Goal: Task Accomplishment & Management: Complete application form

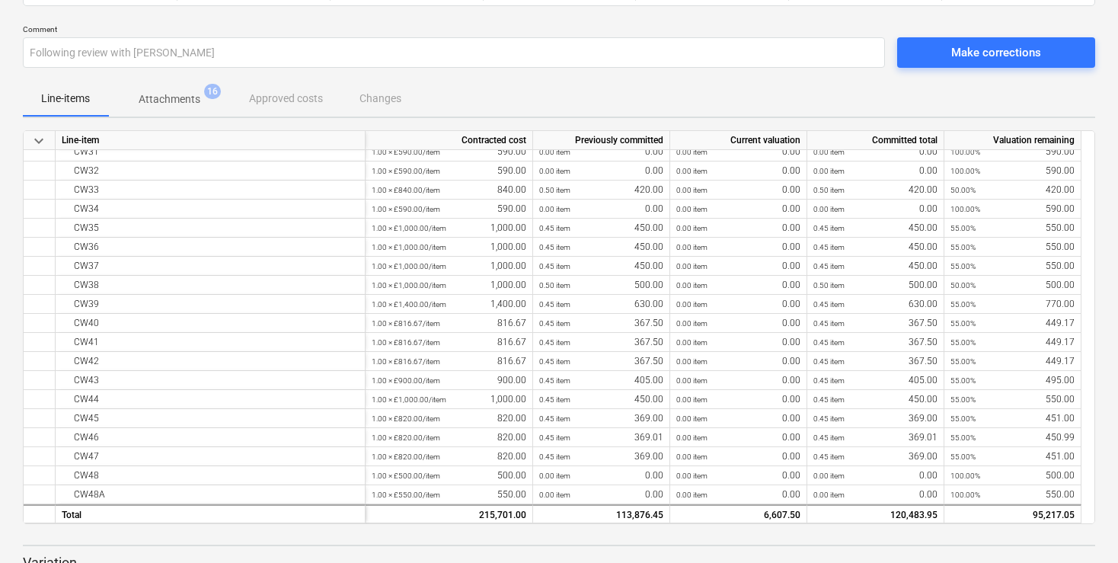
scroll to position [555, 0]
click at [142, 111] on span "Attachments 16" at bounding box center [169, 98] width 123 height 27
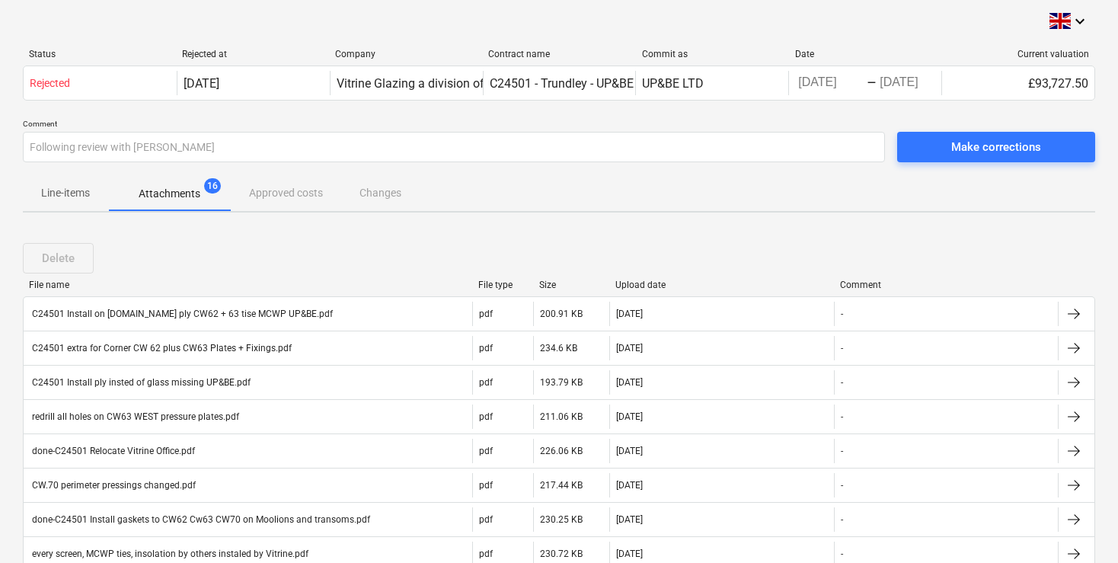
click at [71, 193] on p "Line-items" at bounding box center [65, 193] width 49 height 16
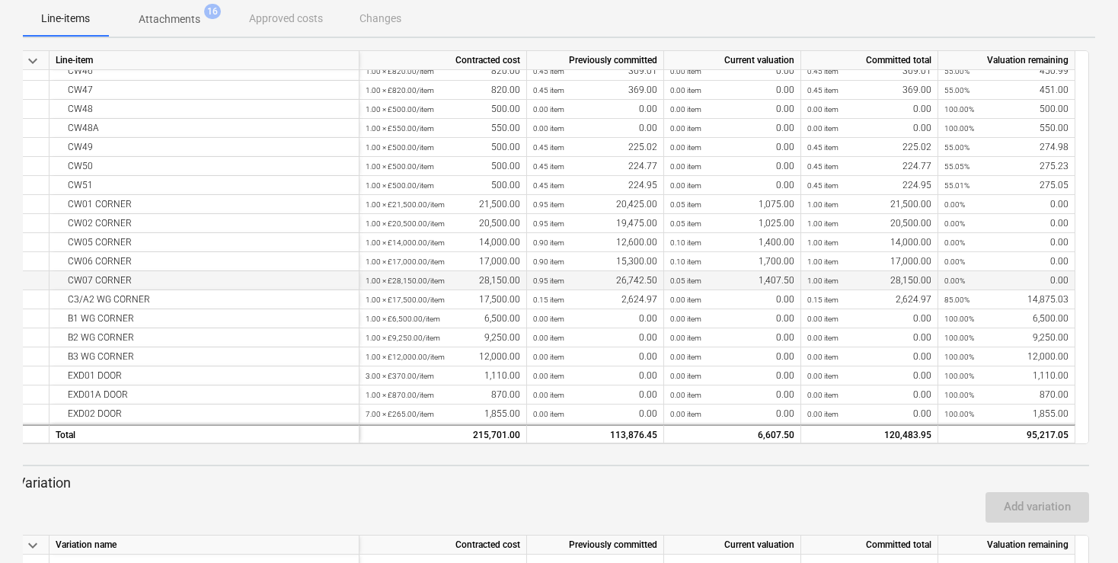
scroll to position [862, 0]
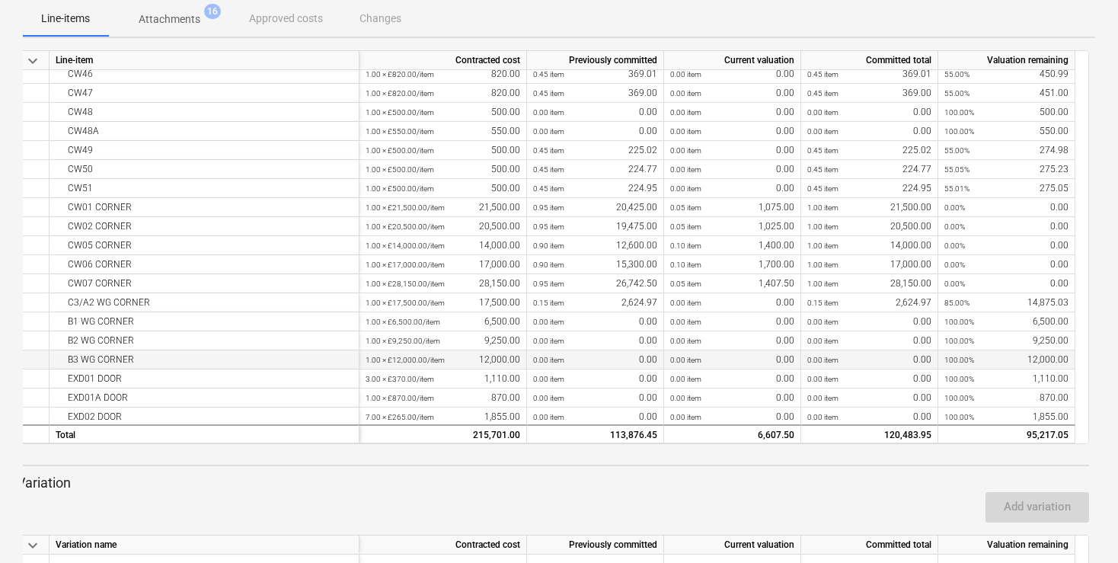
click at [589, 364] on div "0.00 item 0.00" at bounding box center [595, 359] width 124 height 19
click at [587, 365] on div "0.00 item 0.00" at bounding box center [595, 359] width 124 height 19
click at [589, 363] on div "0.00 item 0.00" at bounding box center [595, 359] width 124 height 19
click at [594, 359] on div "0.00 item 0.00" at bounding box center [595, 359] width 124 height 19
click at [596, 358] on div "0.00 item 0.00" at bounding box center [595, 359] width 124 height 19
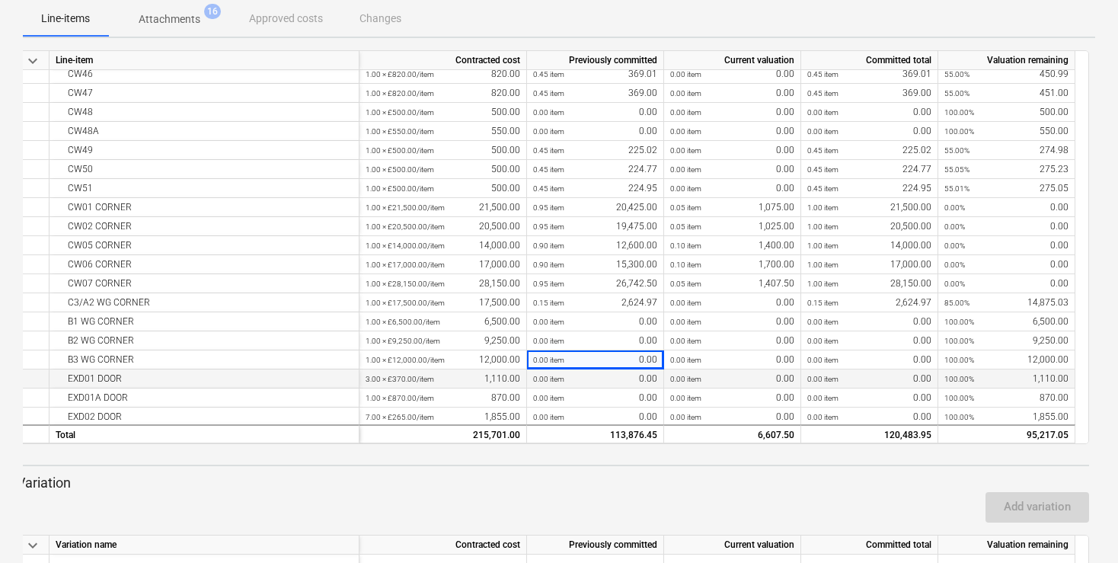
click at [569, 379] on div "0.00 item 0.00" at bounding box center [595, 378] width 124 height 19
click at [428, 394] on small "1.00 × £870.00 / item" at bounding box center [400, 398] width 69 height 8
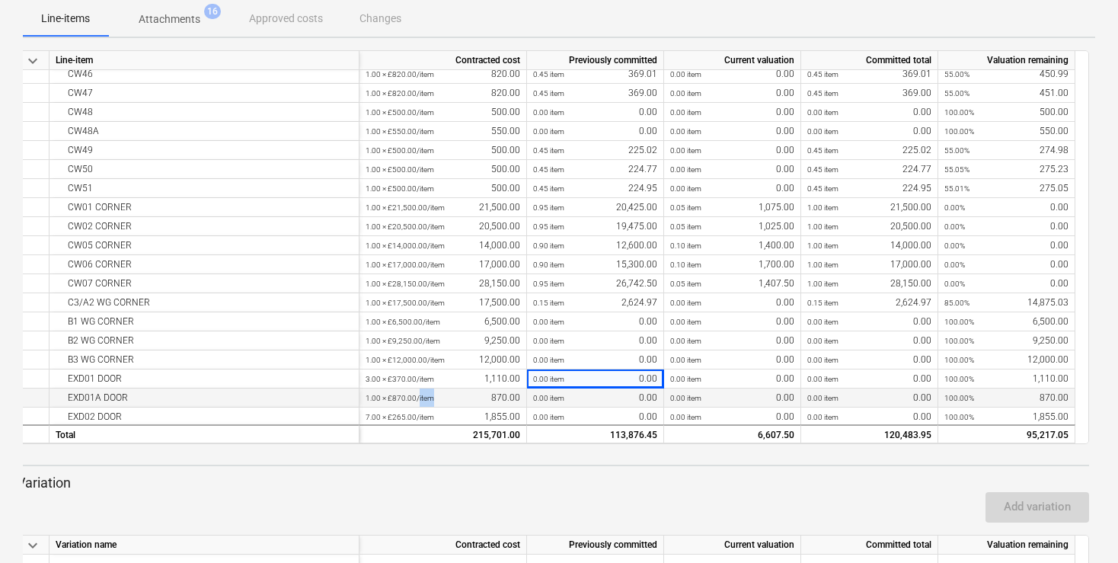
click at [428, 394] on small "1.00 × £870.00 / item" at bounding box center [400, 398] width 69 height 8
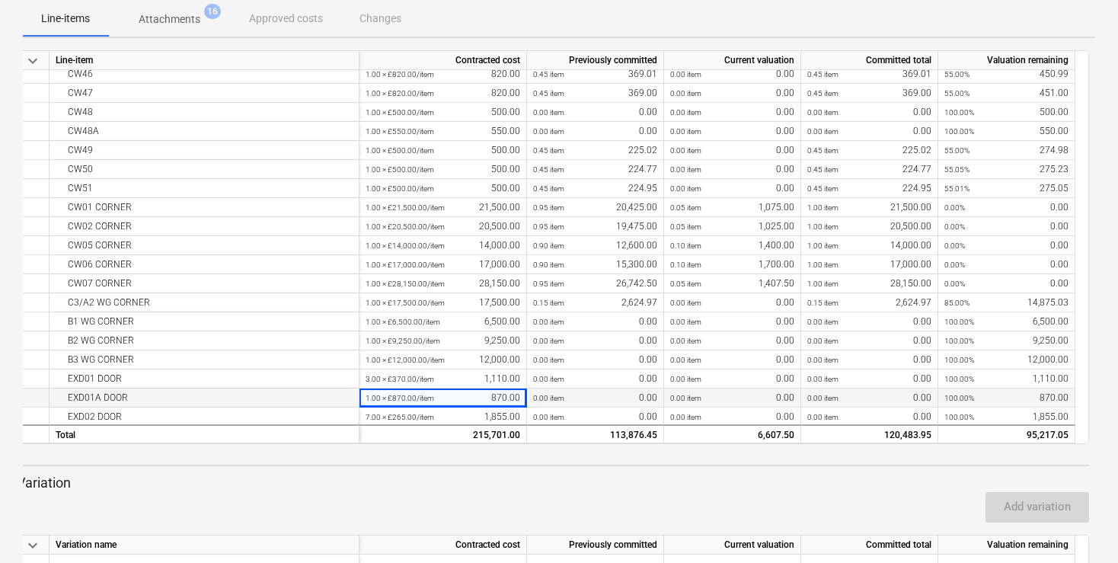
click at [428, 394] on small "1.00 × £870.00 / item" at bounding box center [400, 398] width 69 height 8
click at [610, 376] on div "0.00 item 0.00" at bounding box center [595, 378] width 124 height 19
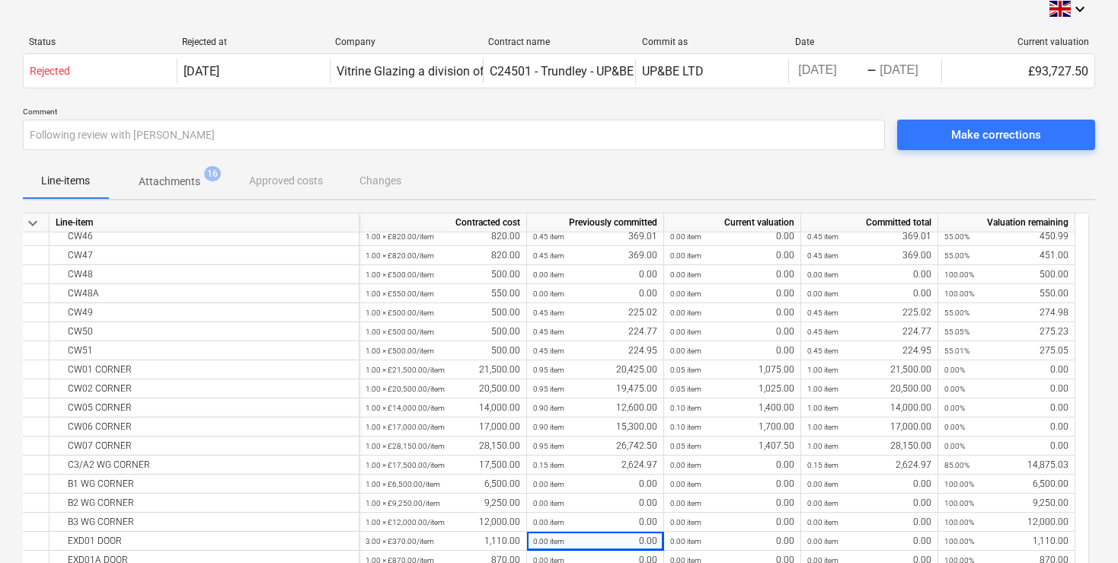
scroll to position [0, 0]
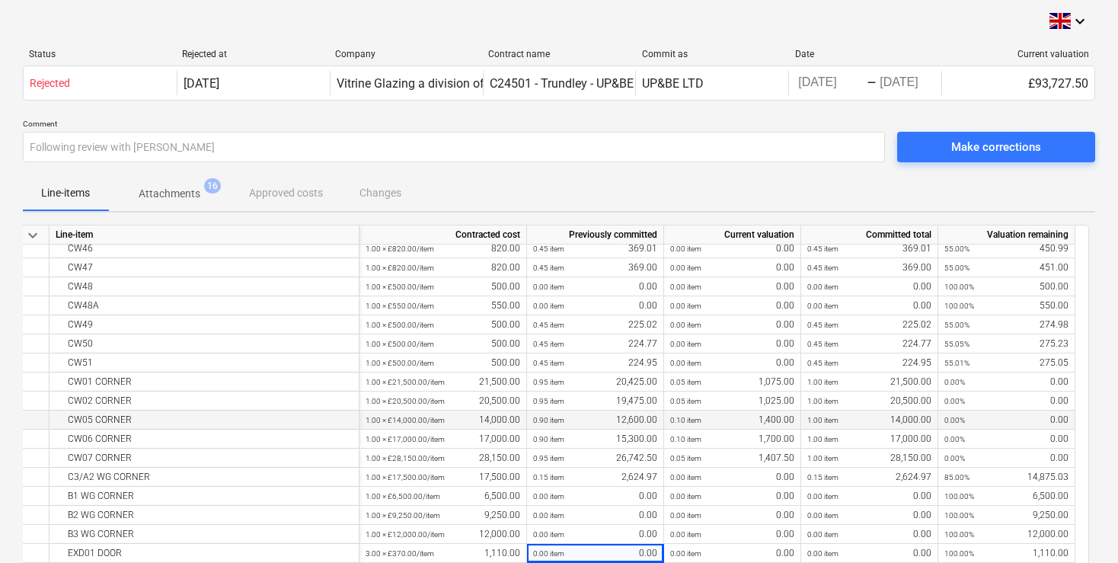
click at [919, 416] on div "1.00 item 14,000.00" at bounding box center [869, 419] width 124 height 19
click at [896, 446] on div "1.00 item 17,000.00" at bounding box center [869, 439] width 124 height 19
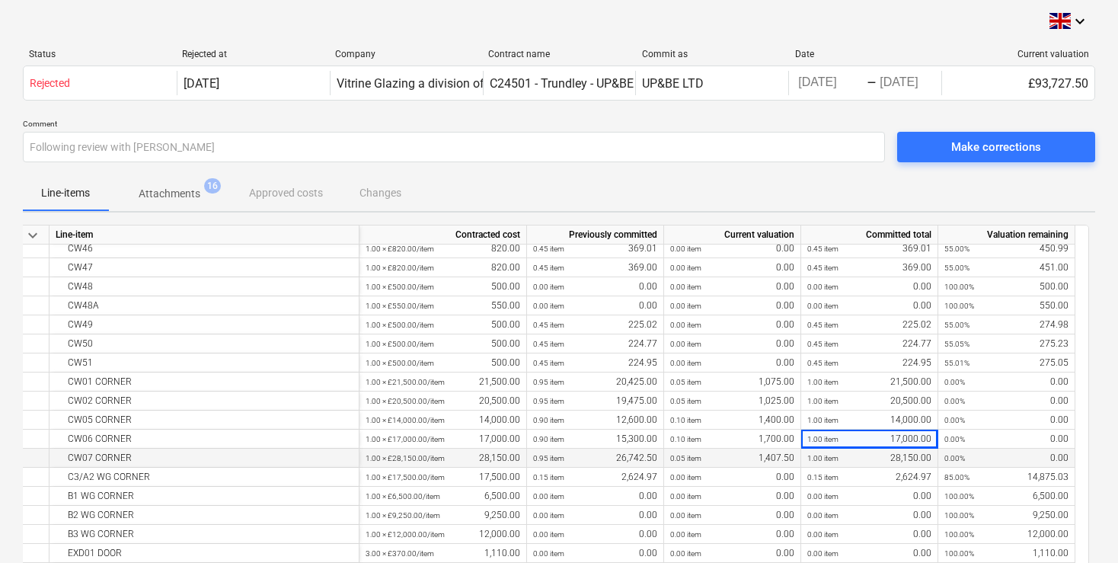
click at [898, 461] on div "1.00 item 28,150.00" at bounding box center [869, 458] width 124 height 19
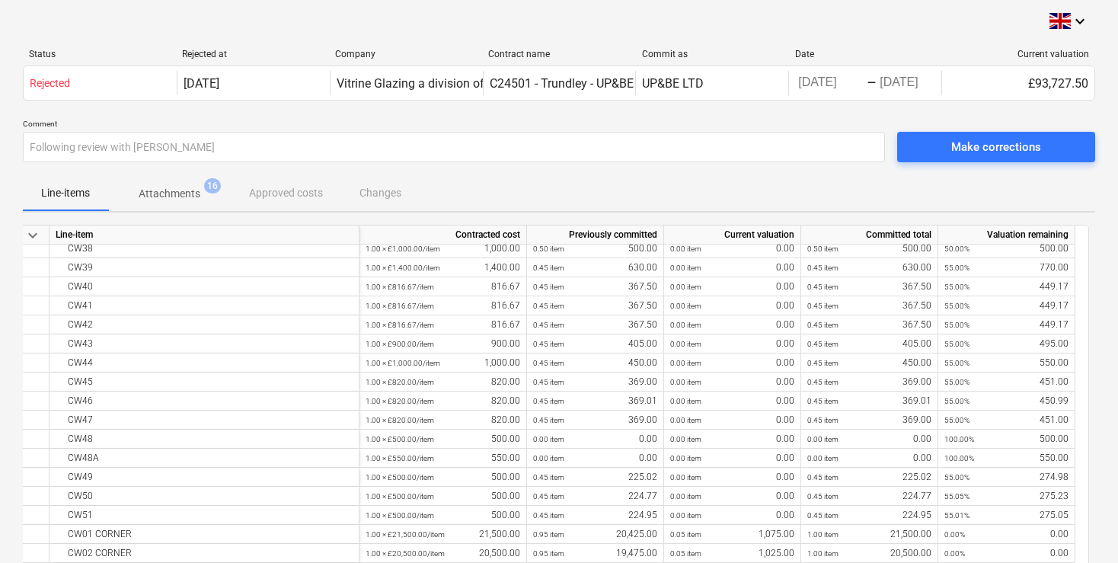
scroll to position [709, 0]
click at [966, 143] on div "Make corrections" at bounding box center [996, 147] width 90 height 20
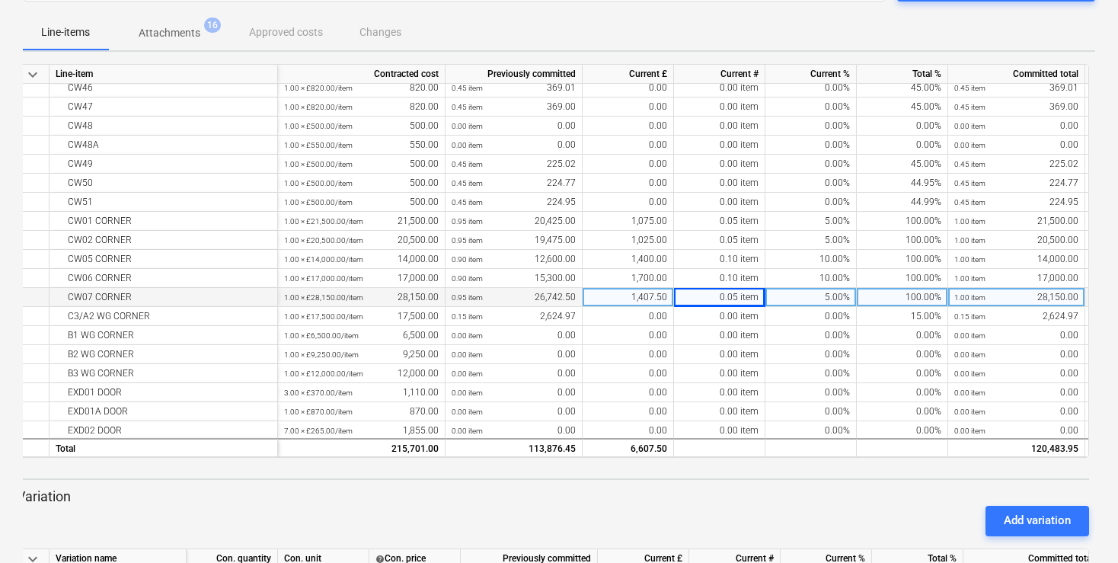
scroll to position [939, 0]
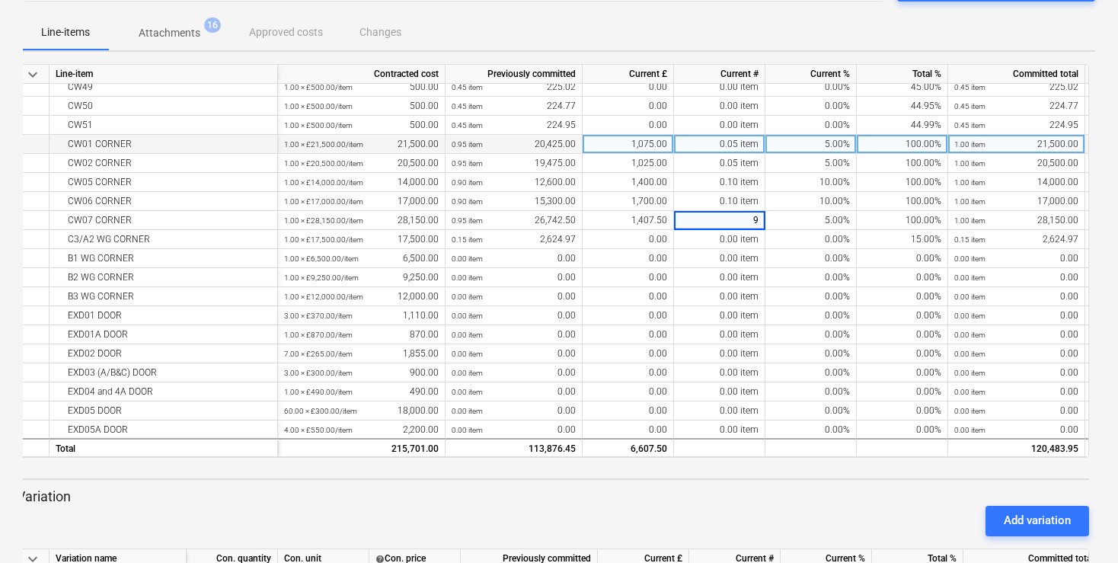
click at [928, 142] on div "100.00%" at bounding box center [902, 144] width 91 height 19
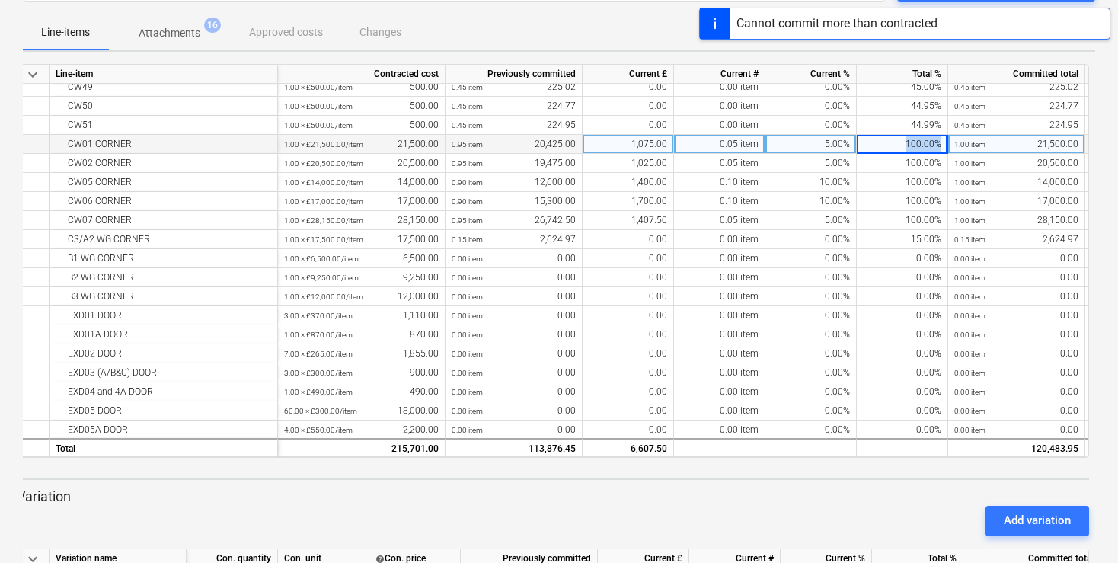
drag, startPoint x: 896, startPoint y: 142, endPoint x: 944, endPoint y: 149, distance: 48.5
click at [944, 149] on div "100.00%" at bounding box center [902, 144] width 91 height 19
type input "99"
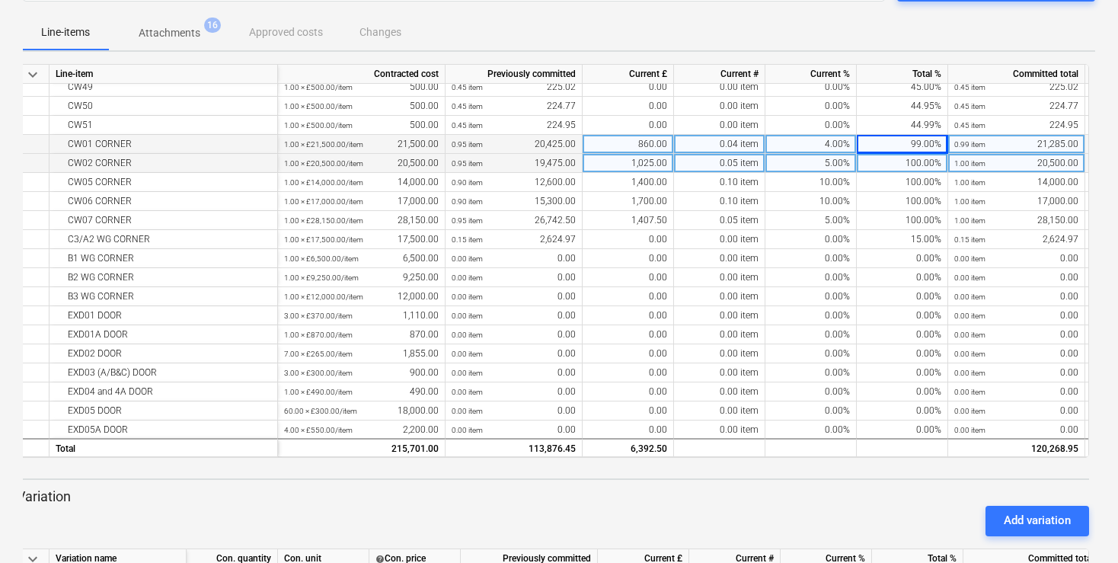
click at [909, 163] on div "100.00%" at bounding box center [902, 163] width 91 height 19
type input "99"
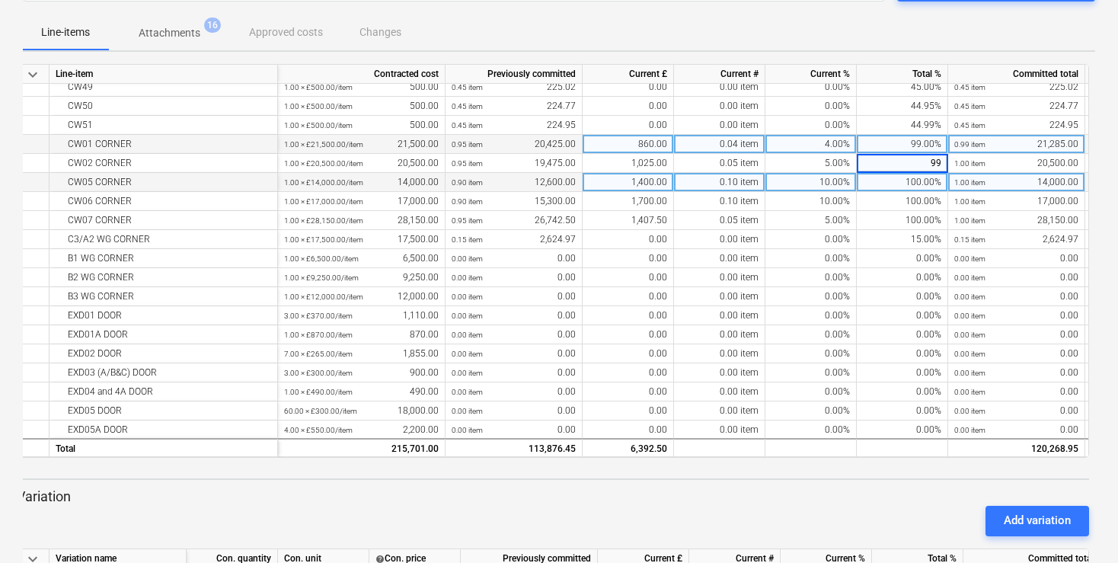
click at [905, 179] on div "100.00%" at bounding box center [902, 182] width 91 height 19
type input "99"
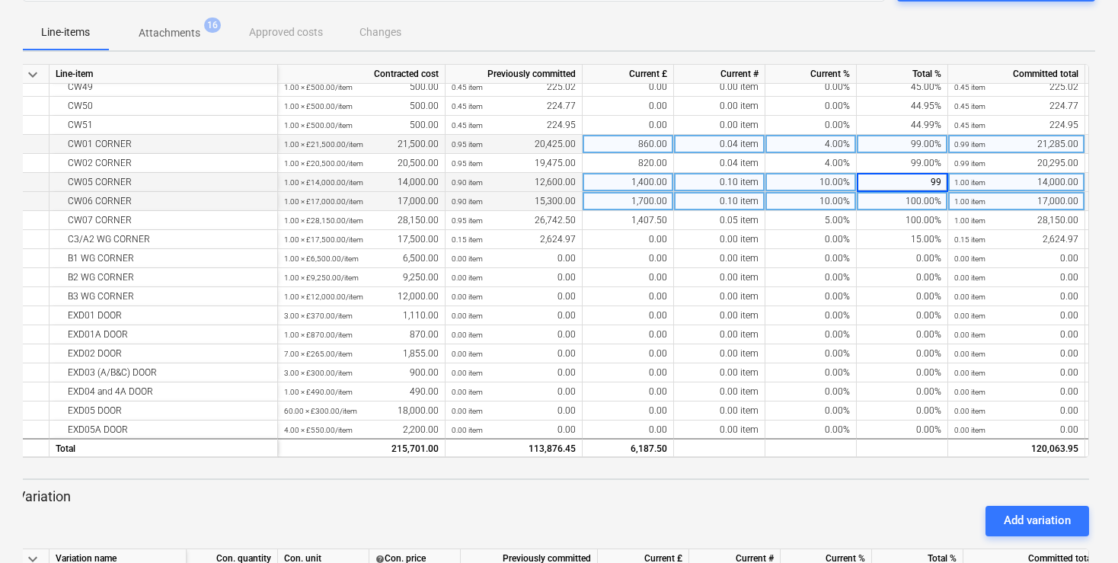
click at [915, 200] on div "100.00%" at bounding box center [902, 201] width 91 height 19
click at [921, 197] on div "100.00%" at bounding box center [902, 201] width 91 height 19
type input "99"
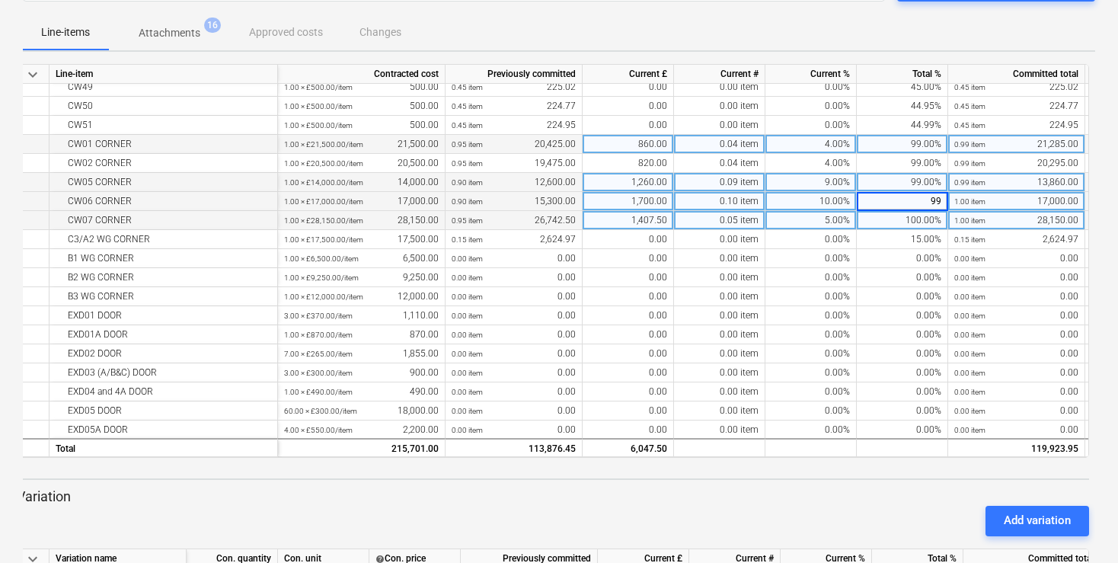
click at [926, 221] on div "100.00%" at bounding box center [902, 220] width 91 height 19
type input "99"
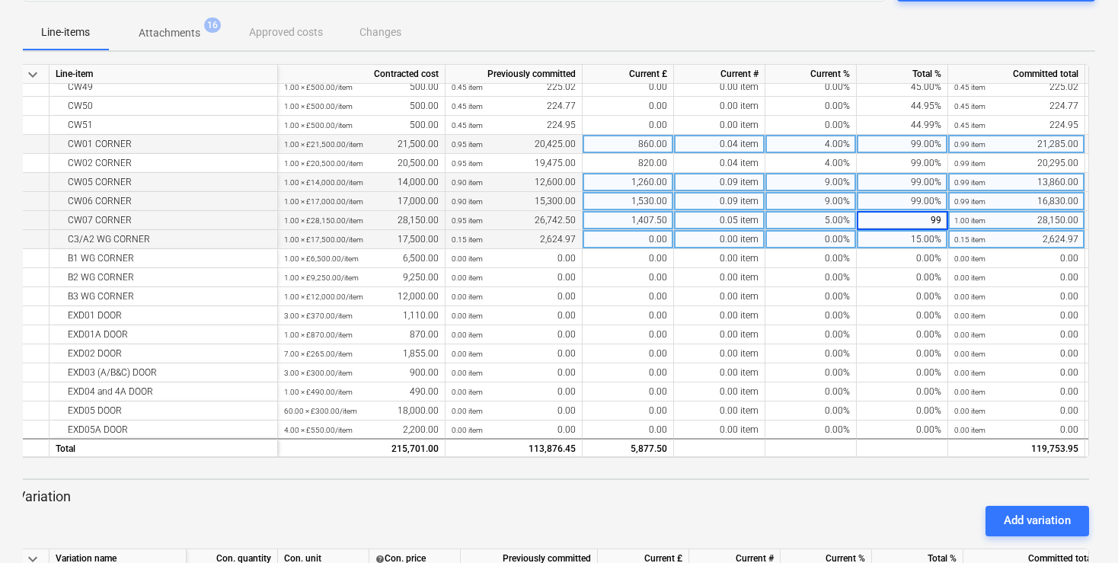
click at [909, 241] on div "15.00%" at bounding box center [902, 239] width 91 height 19
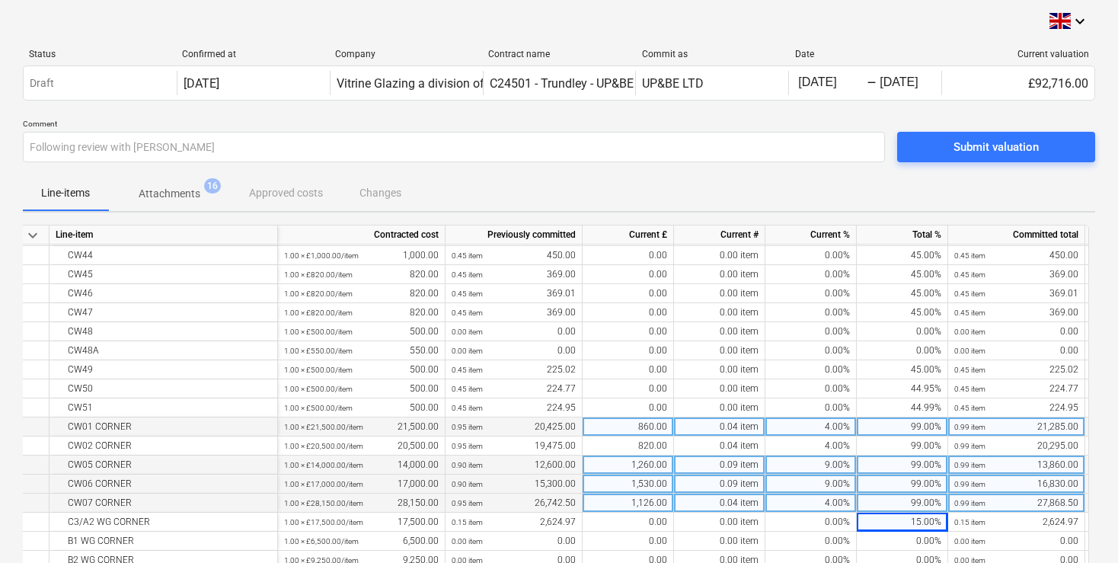
scroll to position [786, 0]
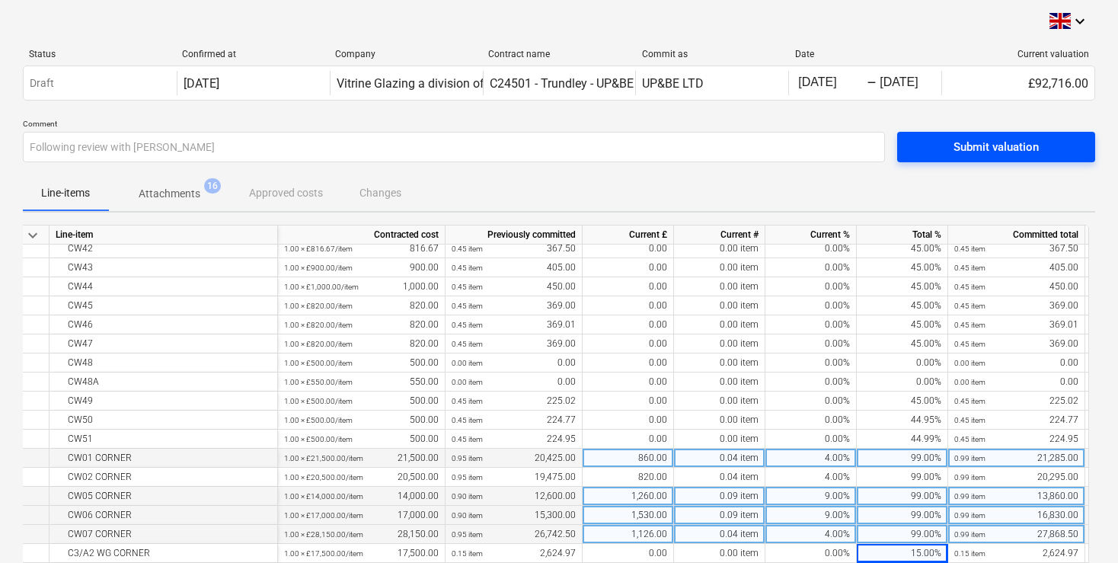
click at [985, 150] on div "Submit valuation" at bounding box center [995, 147] width 85 height 20
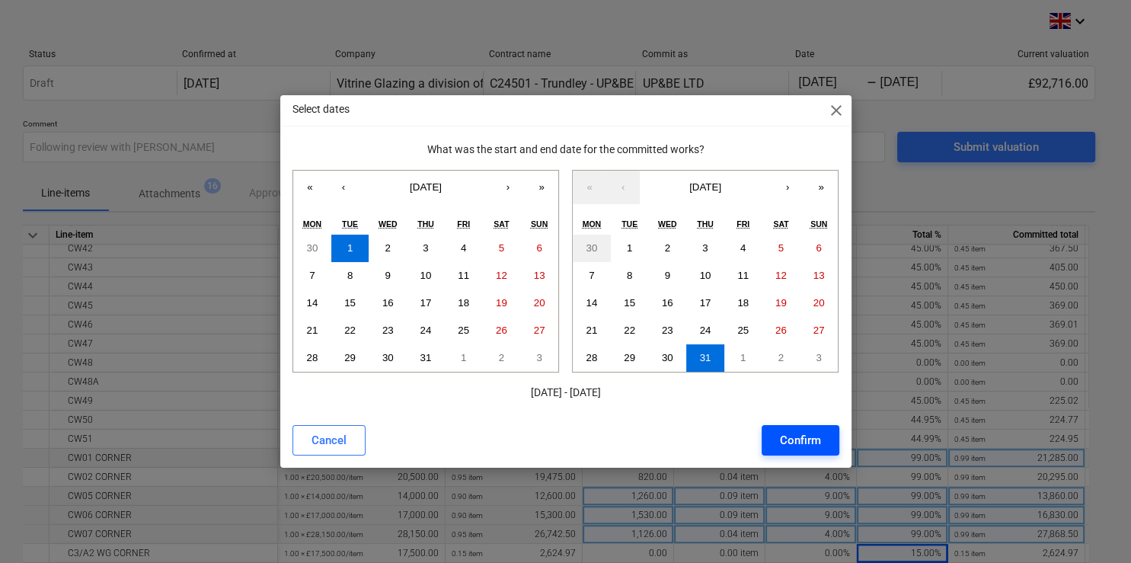
click at [810, 446] on div "Confirm" at bounding box center [800, 440] width 41 height 20
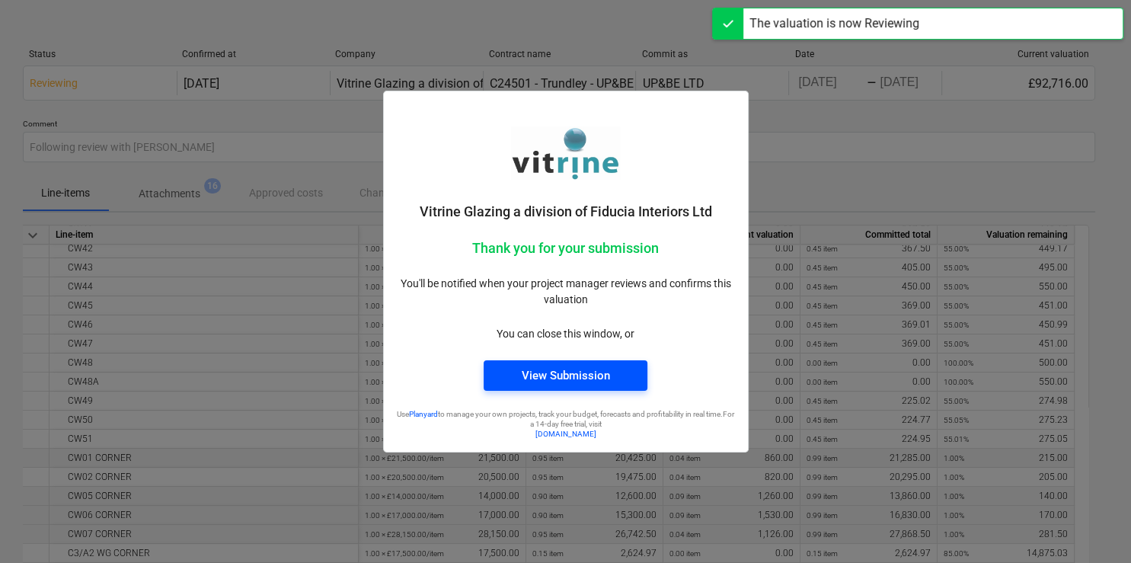
click at [582, 376] on div "View Submission" at bounding box center [566, 376] width 88 height 20
